Goal: Task Accomplishment & Management: Use online tool/utility

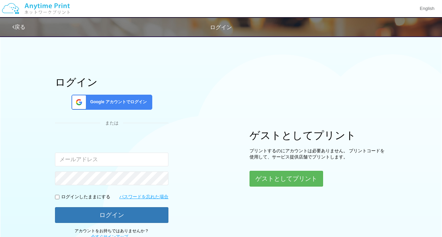
click at [109, 109] on div "Google アカウントでログイン" at bounding box center [111, 102] width 81 height 15
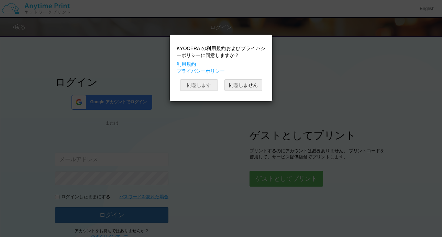
click at [206, 87] on button "同意します" at bounding box center [199, 85] width 38 height 12
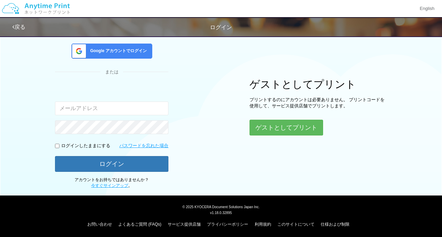
scroll to position [52, 0]
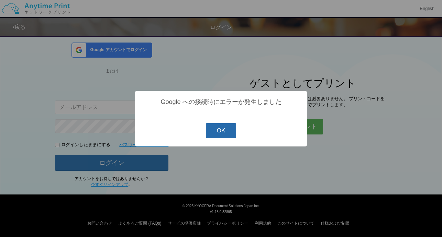
click at [233, 135] on button "OK" at bounding box center [221, 130] width 31 height 15
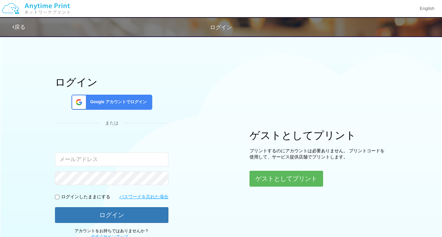
click at [112, 104] on span "Google アカウントでログイン" at bounding box center [116, 102] width 59 height 6
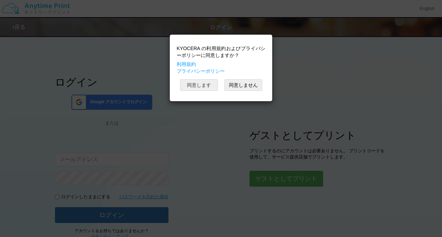
click at [201, 88] on button "同意します" at bounding box center [199, 85] width 38 height 12
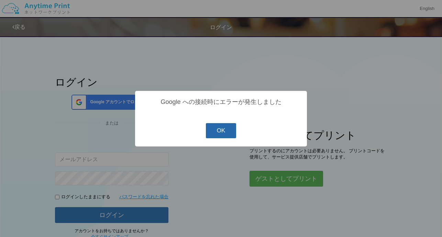
click at [224, 134] on button "OK" at bounding box center [221, 130] width 31 height 15
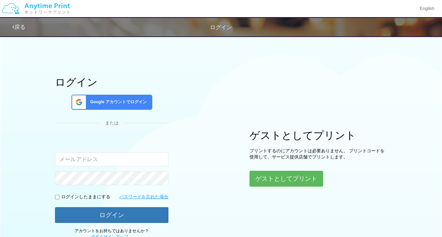
click at [138, 105] on span "Google アカウントでログイン" at bounding box center [116, 102] width 59 height 6
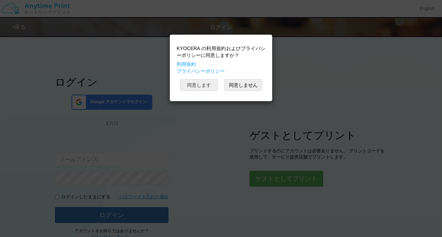
click at [200, 89] on button "同意します" at bounding box center [199, 85] width 38 height 12
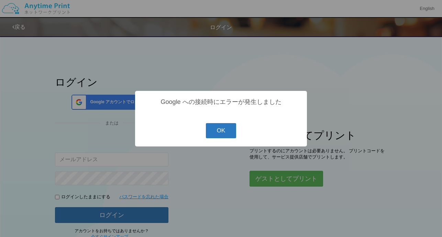
click at [227, 134] on button "OK" at bounding box center [221, 130] width 31 height 15
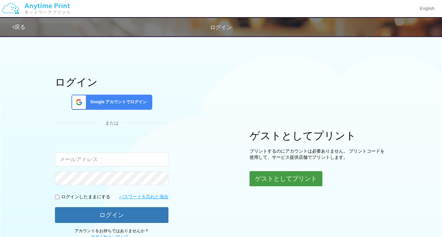
click at [281, 177] on button "ゲストとしてプリント" at bounding box center [285, 178] width 73 height 15
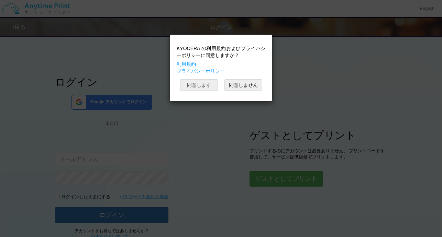
click at [194, 83] on button "同意します" at bounding box center [199, 85] width 38 height 12
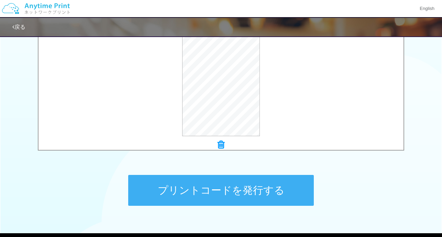
scroll to position [250, 0]
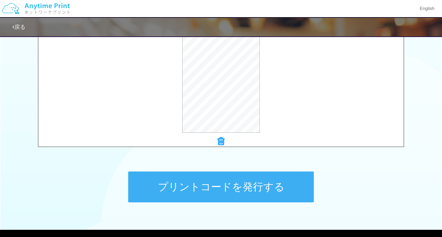
click at [257, 191] on button "プリントコードを発行する" at bounding box center [220, 187] width 185 height 31
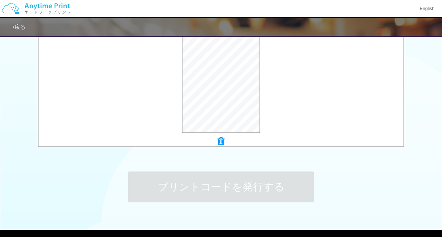
scroll to position [0, 0]
